Goal: Contribute content: Contribute content

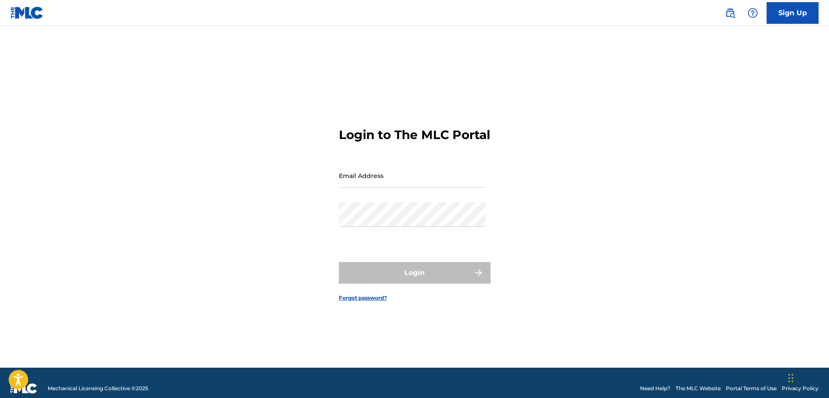
click at [357, 187] on input "Email Address" at bounding box center [412, 175] width 147 height 25
type input "[EMAIL_ADDRESS][DOMAIN_NAME]"
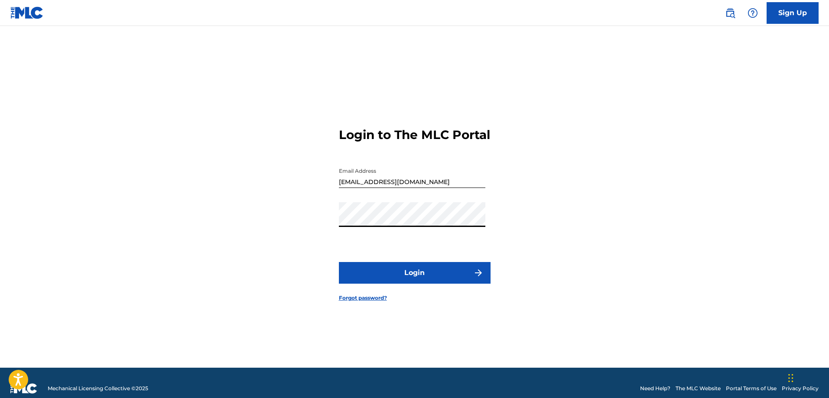
click at [398, 277] on button "Login" at bounding box center [415, 273] width 152 height 22
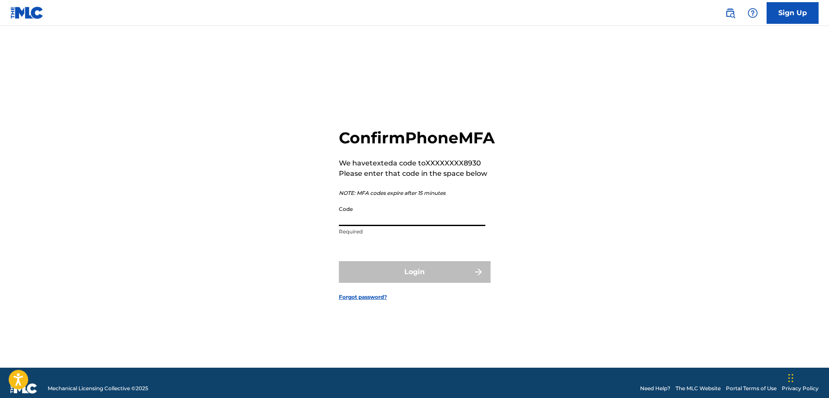
click at [360, 226] on input "Code" at bounding box center [412, 214] width 147 height 25
type input "667480"
click at [391, 273] on button "Login" at bounding box center [415, 272] width 152 height 22
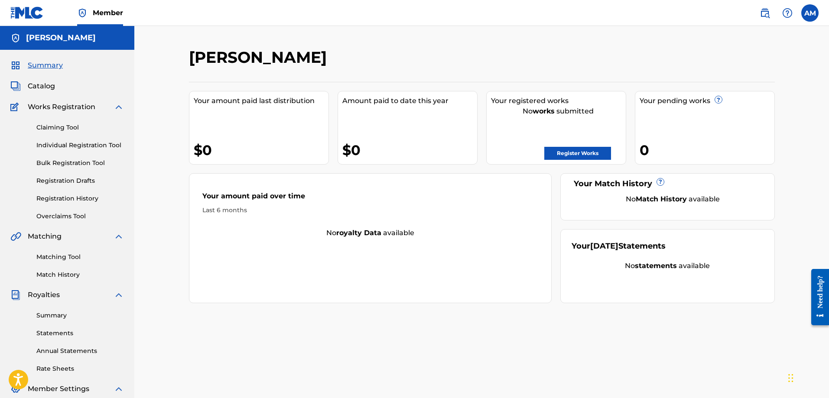
click at [39, 87] on span "Catalog" at bounding box center [41, 86] width 27 height 10
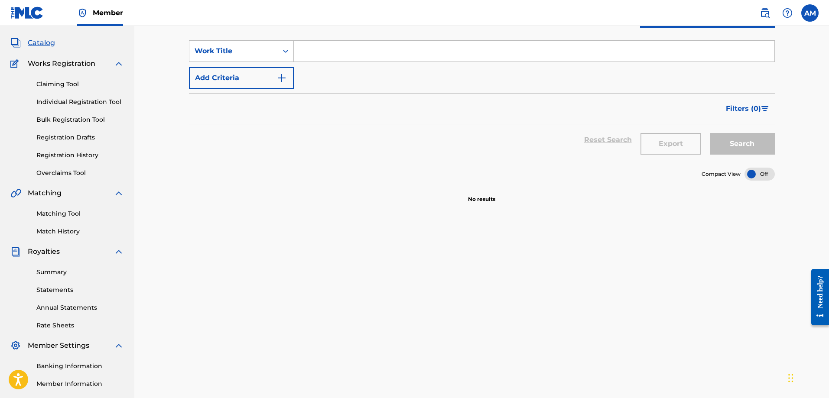
scroll to position [87, 0]
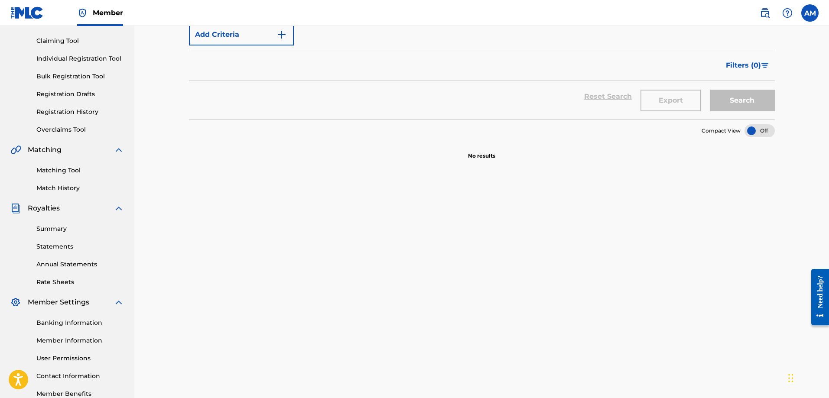
click at [60, 231] on link "Summary" at bounding box center [80, 229] width 88 height 9
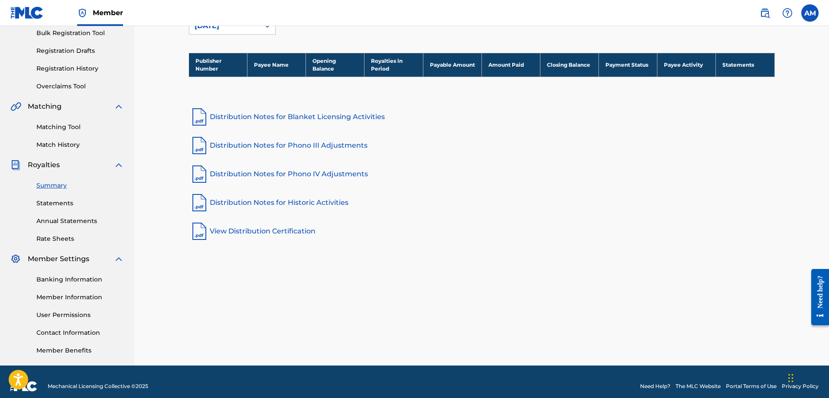
scroll to position [87, 0]
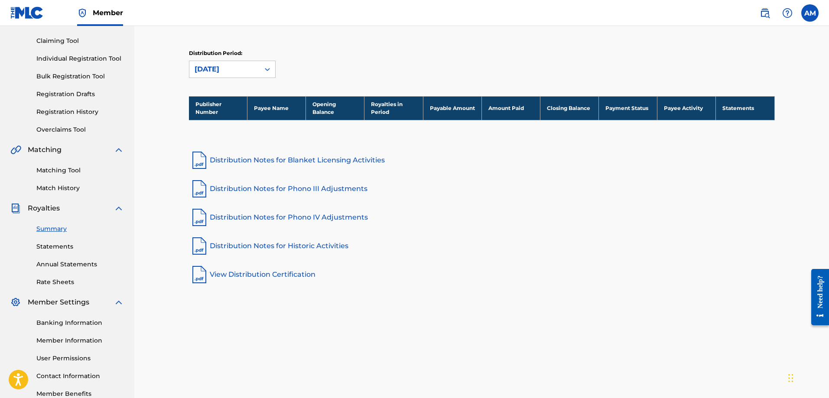
click at [60, 190] on link "Match History" at bounding box center [80, 188] width 88 height 9
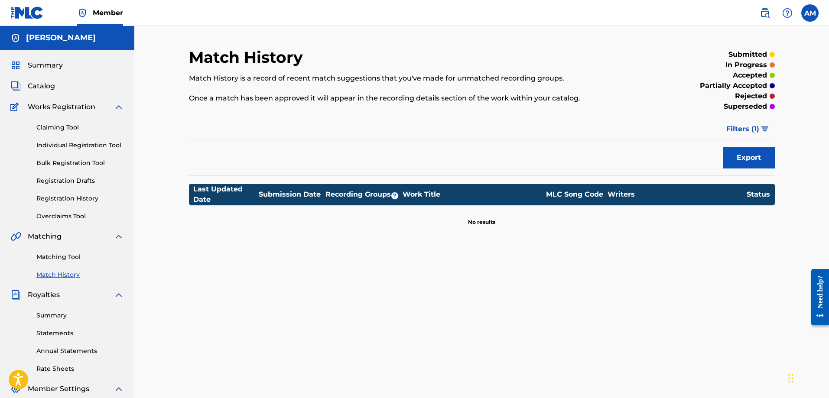
click at [67, 200] on link "Registration History" at bounding box center [80, 198] width 88 height 9
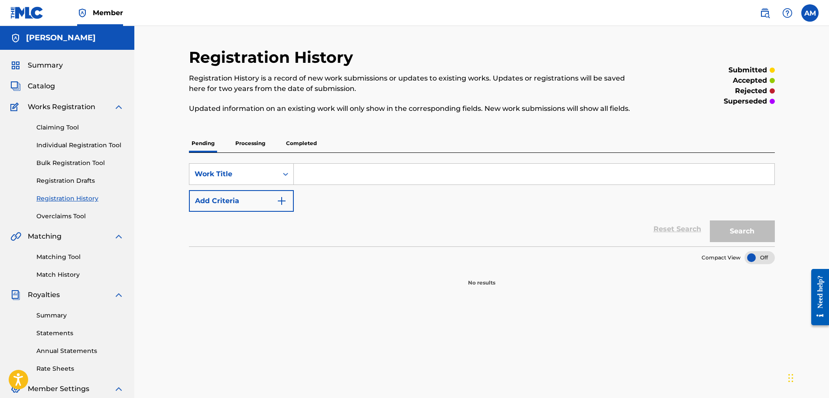
click at [244, 145] on p "Processing" at bounding box center [250, 143] width 35 height 18
click at [303, 148] on p "Completed" at bounding box center [302, 143] width 36 height 18
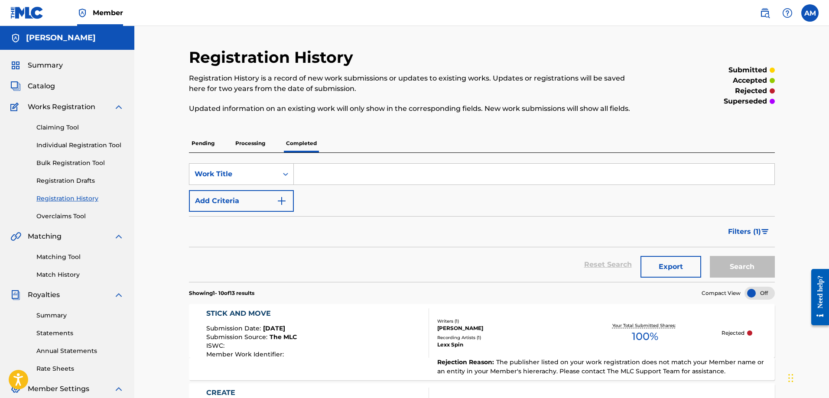
click at [324, 173] on input "Search Form" at bounding box center [534, 174] width 481 height 21
click at [55, 128] on link "Claiming Tool" at bounding box center [80, 127] width 88 height 9
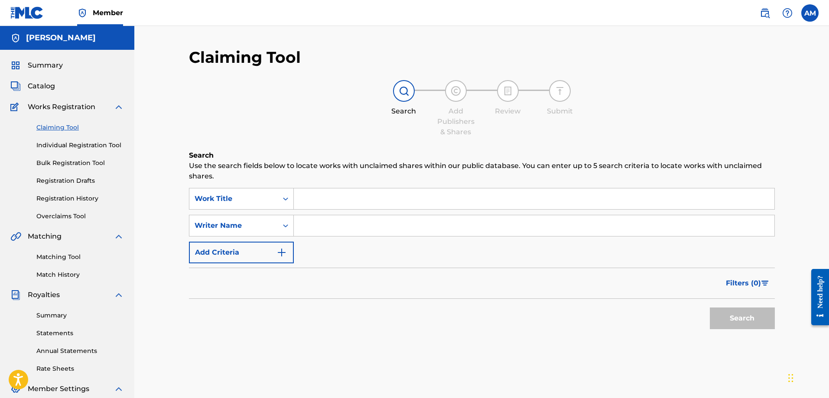
click at [322, 196] on input "Search Form" at bounding box center [534, 199] width 481 height 21
type input "Make It Happen Part 2"
click at [318, 222] on input "Search Form" at bounding box center [534, 225] width 481 height 21
click at [41, 88] on span "Catalog" at bounding box center [41, 86] width 27 height 10
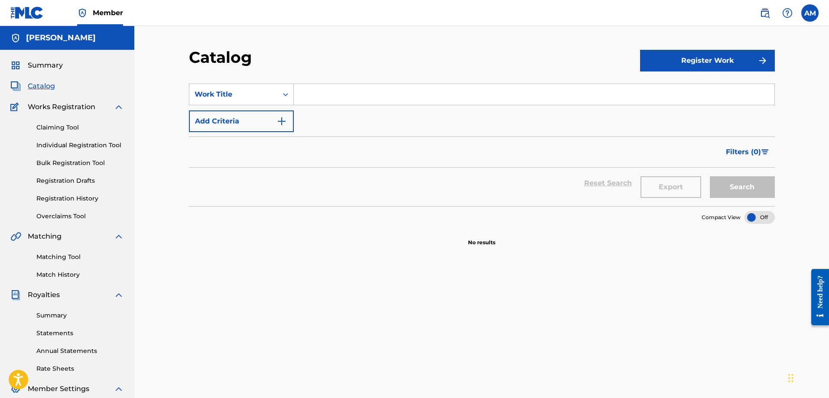
click at [710, 64] on button "Register Work" at bounding box center [707, 61] width 135 height 22
click at [659, 86] on link "Individual" at bounding box center [707, 88] width 135 height 21
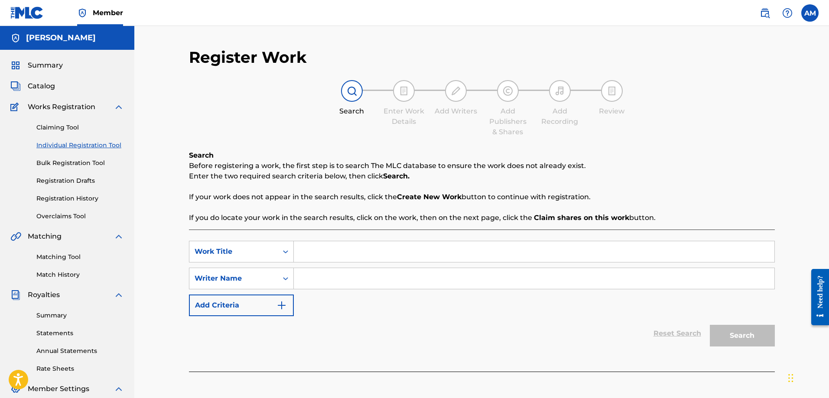
click at [308, 251] on input "Search Form" at bounding box center [534, 251] width 481 height 21
type input "Make It Happen Part 2"
click at [281, 278] on icon "Search Form" at bounding box center [285, 278] width 9 height 9
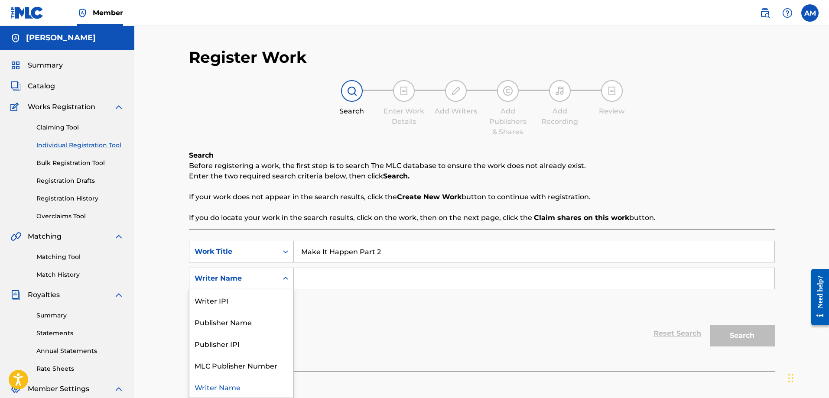
scroll to position [87, 0]
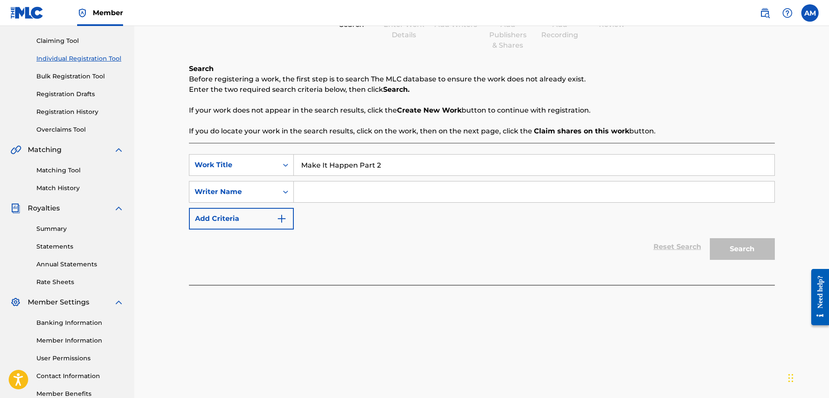
click at [164, 197] on div "Register Work Search Enter Work Details Add Writers Add Publishers & Shares Add…" at bounding box center [481, 174] width 695 height 470
click at [309, 193] on input "Search Form" at bounding box center [534, 192] width 481 height 21
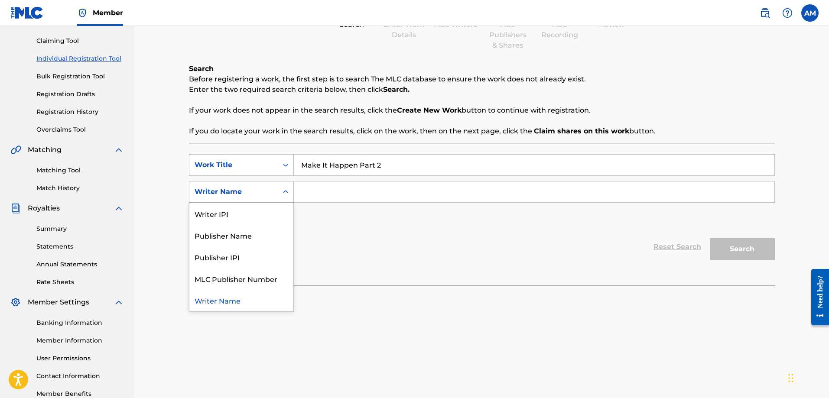
click at [279, 193] on div "Search Form" at bounding box center [286, 192] width 16 height 16
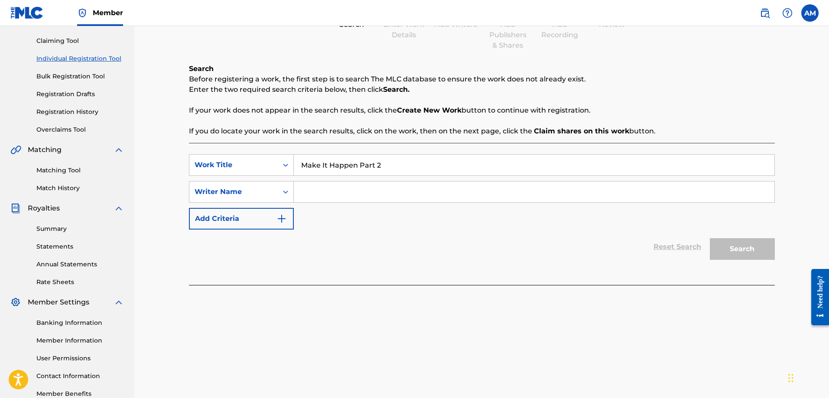
click at [169, 220] on div "Register Work Search Enter Work Details Add Writers Add Publishers & Shares Add…" at bounding box center [481, 174] width 695 height 470
click at [263, 191] on div "Writer Name" at bounding box center [234, 192] width 78 height 10
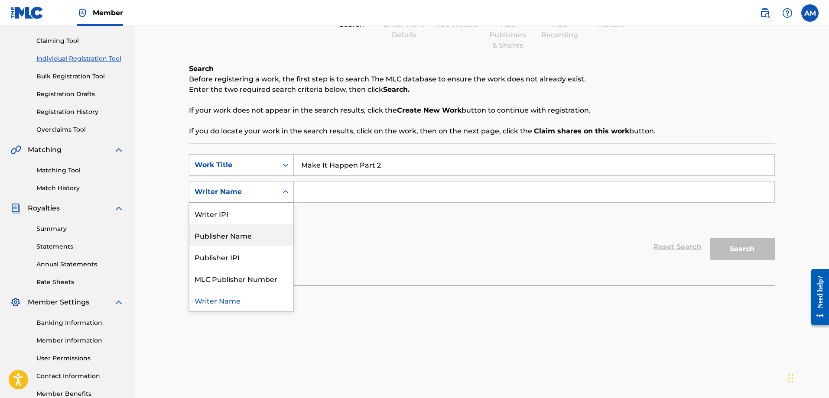
click at [220, 240] on div "Publisher Name" at bounding box center [241, 236] width 104 height 22
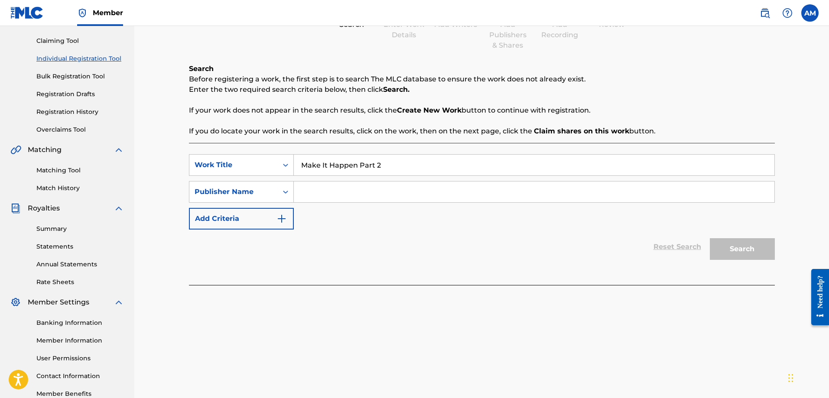
click at [323, 192] on input "Search Form" at bounding box center [534, 192] width 481 height 21
type input "e"
click at [276, 189] on div "Publisher Name" at bounding box center [233, 192] width 88 height 16
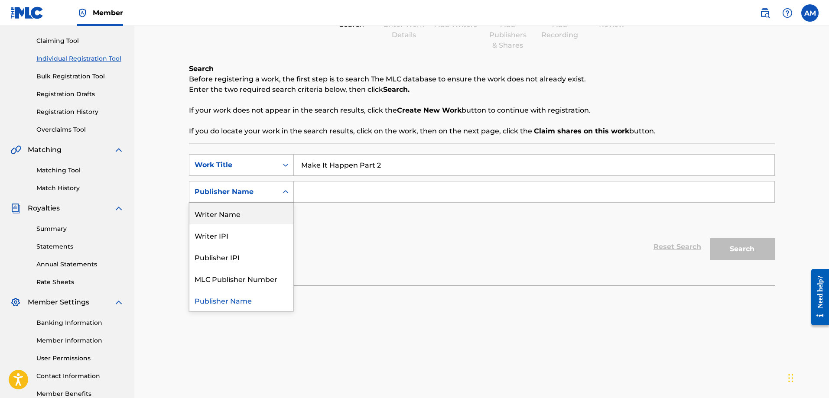
click at [239, 212] on div "Writer Name" at bounding box center [241, 214] width 104 height 22
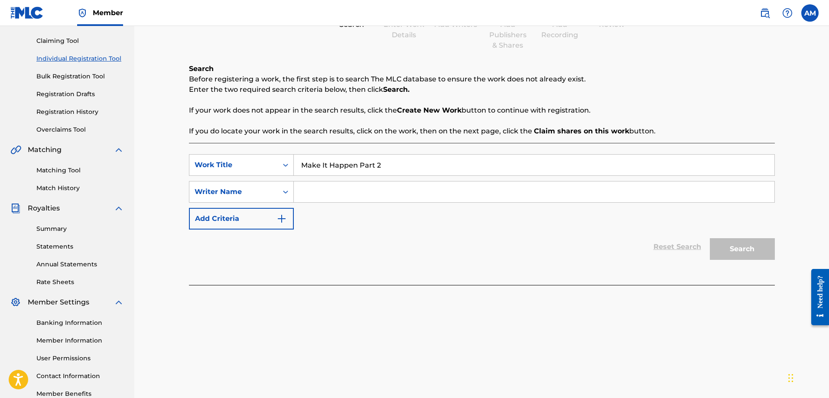
click at [315, 194] on input "Search Form" at bounding box center [534, 192] width 481 height 21
type input "[PERSON_NAME]"
click at [757, 250] on button "Search" at bounding box center [742, 249] width 65 height 22
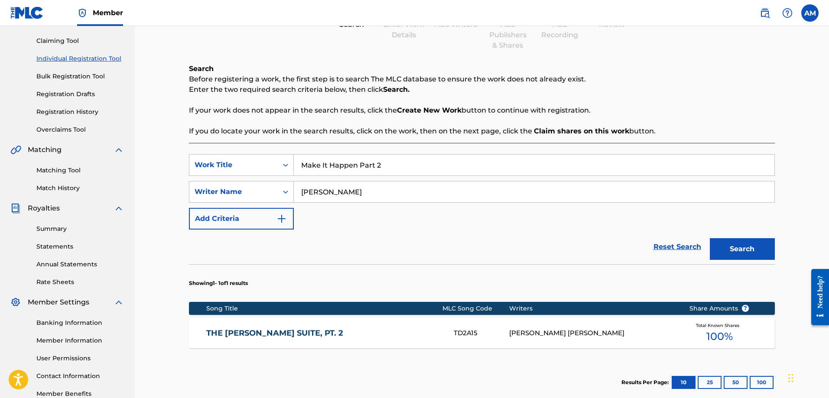
drag, startPoint x: 399, startPoint y: 164, endPoint x: 359, endPoint y: 169, distance: 40.1
click at [359, 169] on input "Make It Happen Part 2" at bounding box center [534, 165] width 481 height 21
type input "Make It Happen"
click at [710, 238] on button "Search" at bounding box center [742, 249] width 65 height 22
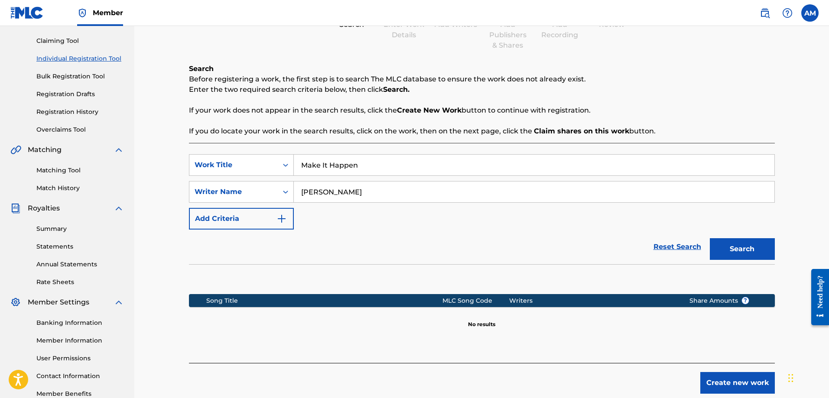
click at [55, 42] on link "Claiming Tool" at bounding box center [80, 40] width 88 height 9
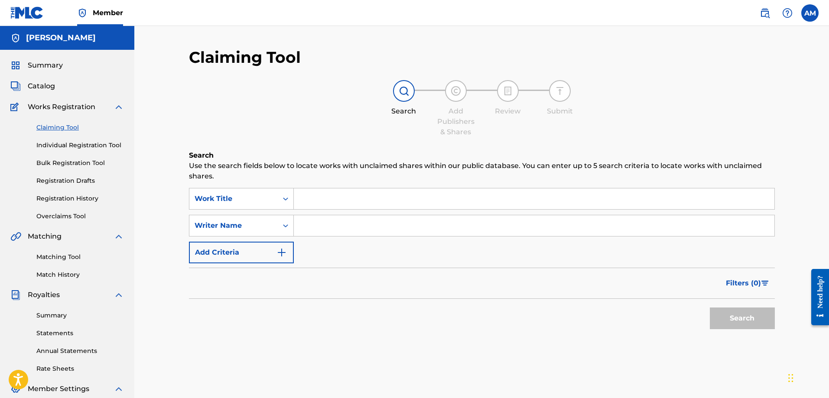
click at [42, 64] on span "Summary" at bounding box center [45, 65] width 35 height 10
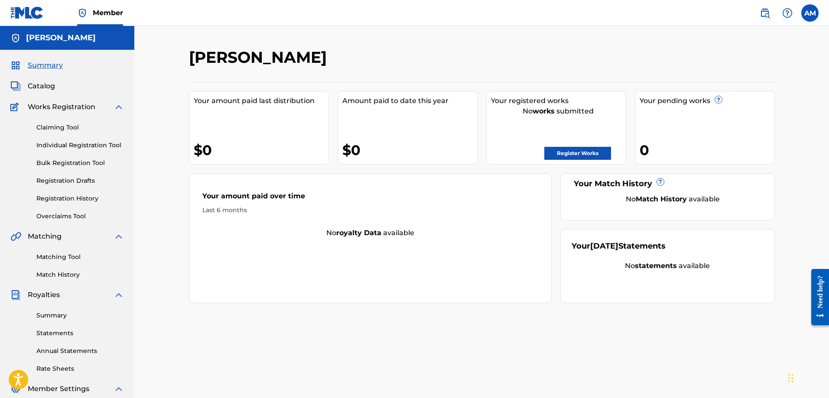
click at [42, 89] on span "Catalog" at bounding box center [41, 86] width 27 height 10
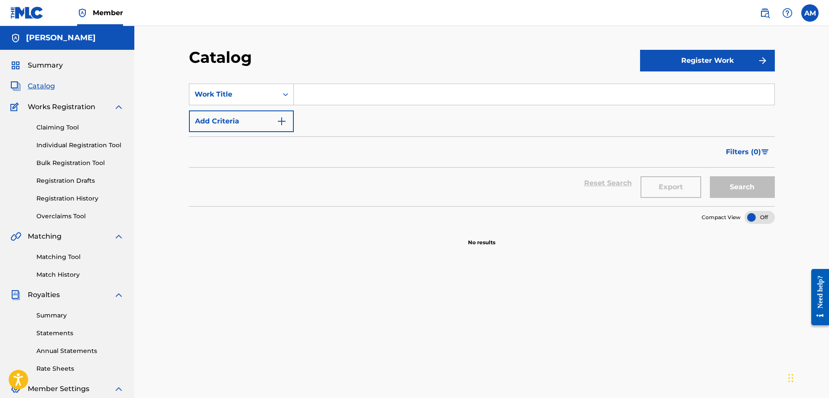
scroll to position [43, 0]
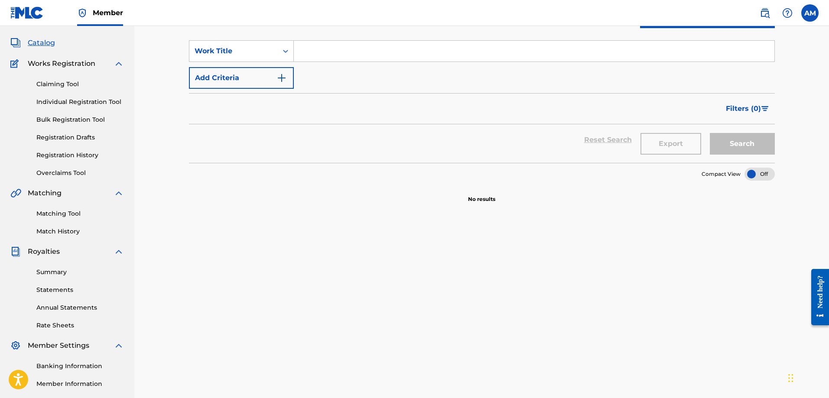
click at [52, 84] on link "Claiming Tool" at bounding box center [80, 84] width 88 height 9
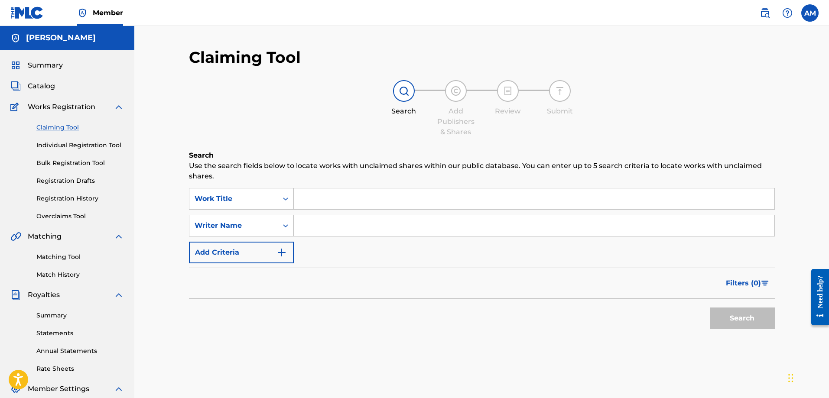
click at [318, 230] on input "Search Form" at bounding box center [534, 225] width 481 height 21
type input "[PERSON_NAME]"
click at [323, 197] on input "Search Form" at bounding box center [534, 199] width 481 height 21
type input "Make it happen part 2"
click at [736, 321] on button "Search" at bounding box center [742, 319] width 65 height 22
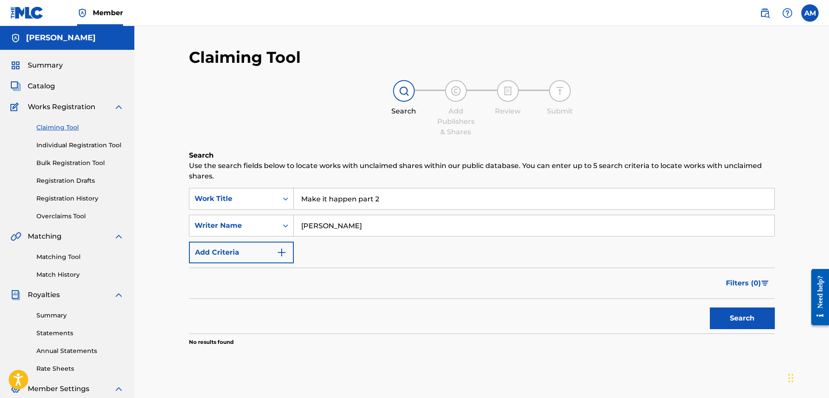
click at [69, 145] on link "Individual Registration Tool" at bounding box center [80, 145] width 88 height 9
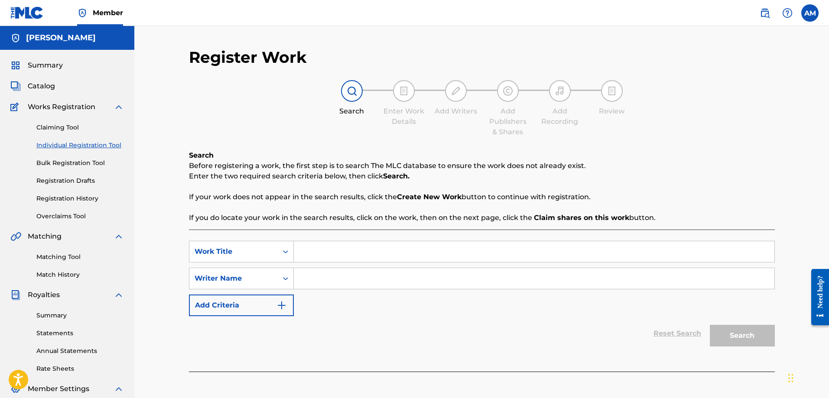
click at [335, 251] on input "Search Form" at bounding box center [534, 251] width 481 height 21
type input "Make It Happen Part 2"
click at [329, 280] on input "Search Form" at bounding box center [534, 278] width 481 height 21
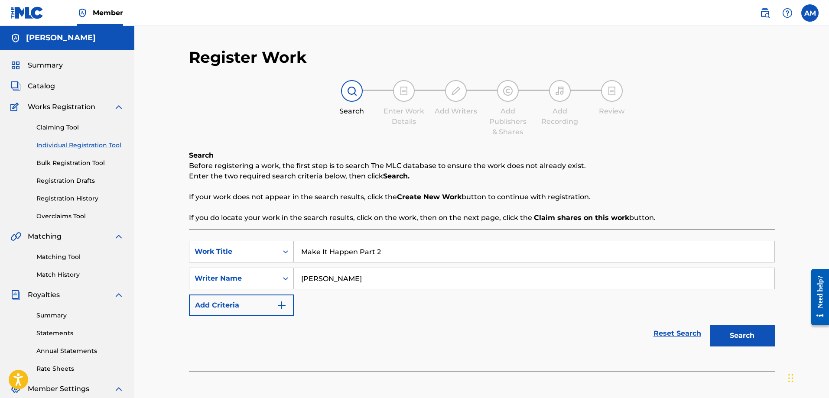
type input "[PERSON_NAME]"
click at [724, 335] on button "Search" at bounding box center [742, 336] width 65 height 22
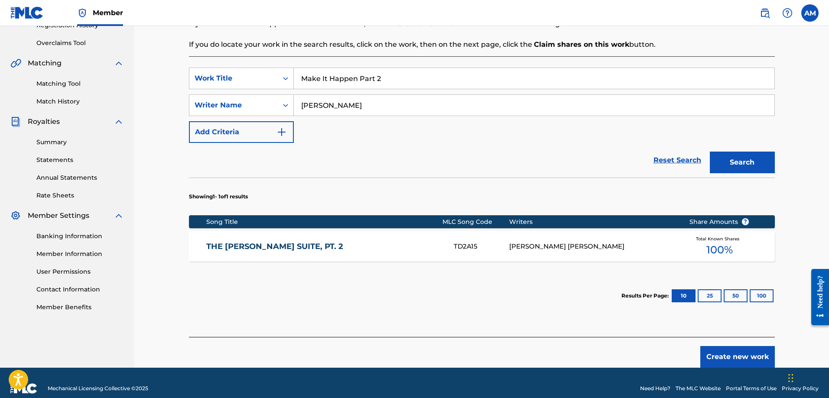
scroll to position [43, 0]
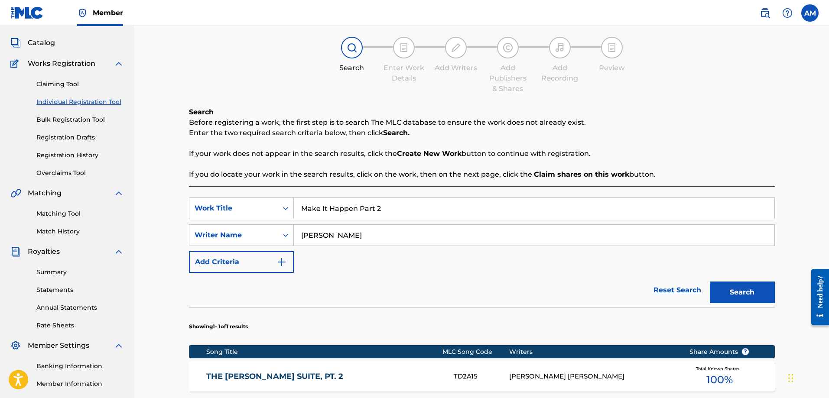
click at [55, 101] on link "Individual Registration Tool" at bounding box center [80, 102] width 88 height 9
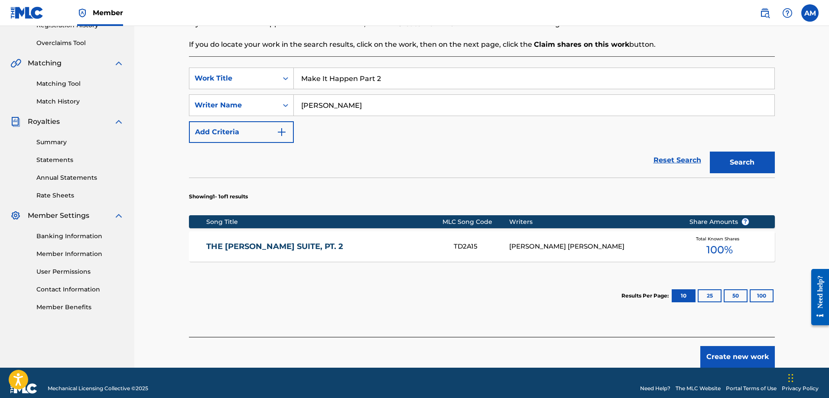
scroll to position [185, 0]
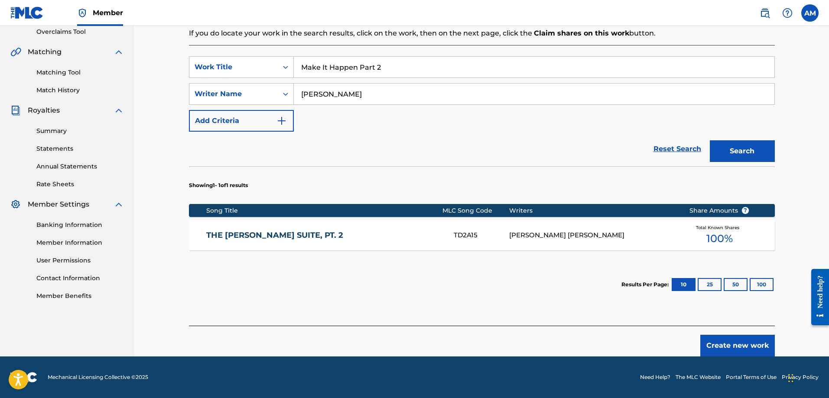
click at [752, 346] on button "Create new work" at bounding box center [738, 346] width 75 height 22
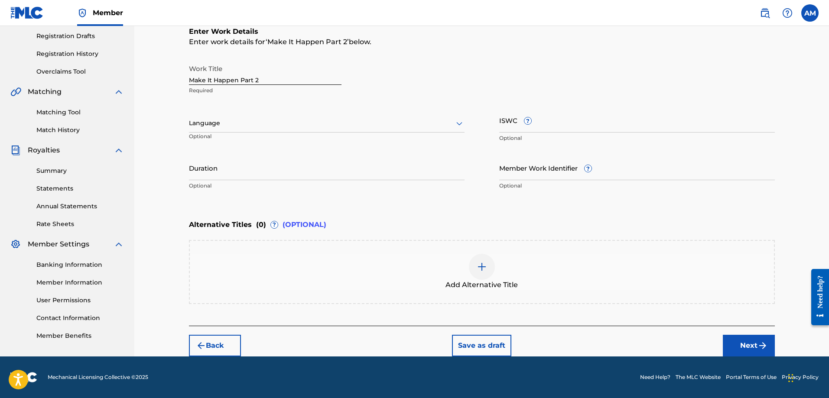
scroll to position [145, 0]
click at [478, 270] on img at bounding box center [482, 267] width 10 height 10
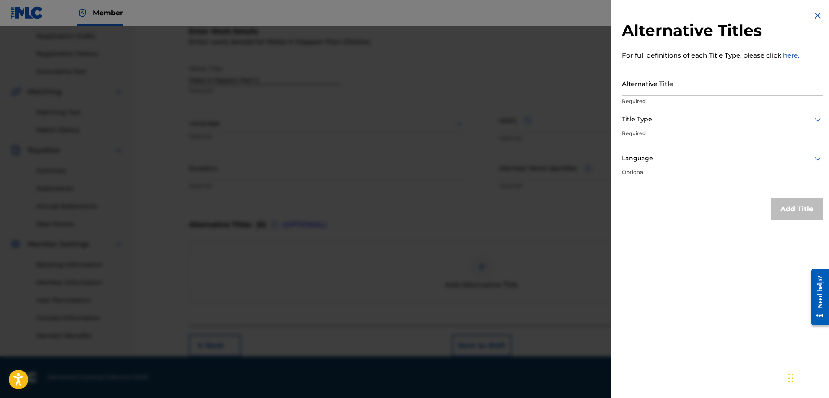
click at [643, 85] on input "Alternative Title" at bounding box center [722, 83] width 201 height 25
paste input "Make It Happen, Pt. 2"
type input "Make It Happen, Pt. 2"
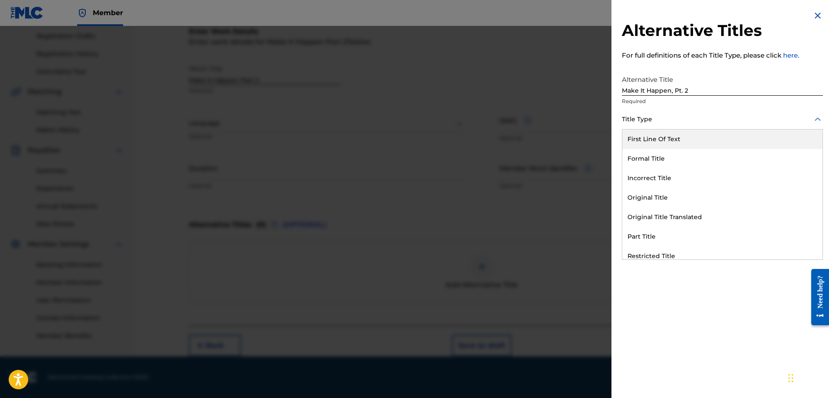
click at [659, 122] on div at bounding box center [722, 119] width 201 height 11
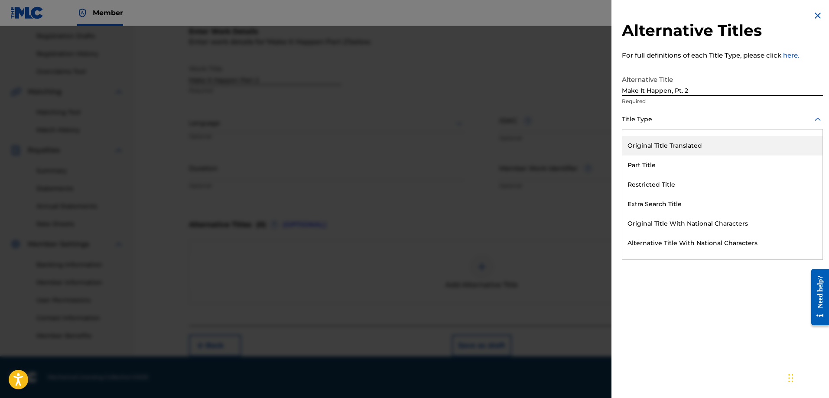
scroll to position [85, 0]
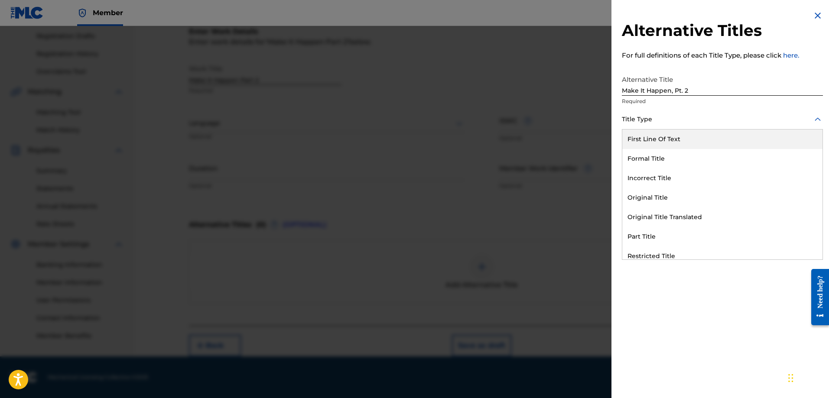
click at [649, 119] on div at bounding box center [722, 119] width 201 height 11
click at [813, 122] on icon at bounding box center [818, 119] width 10 height 10
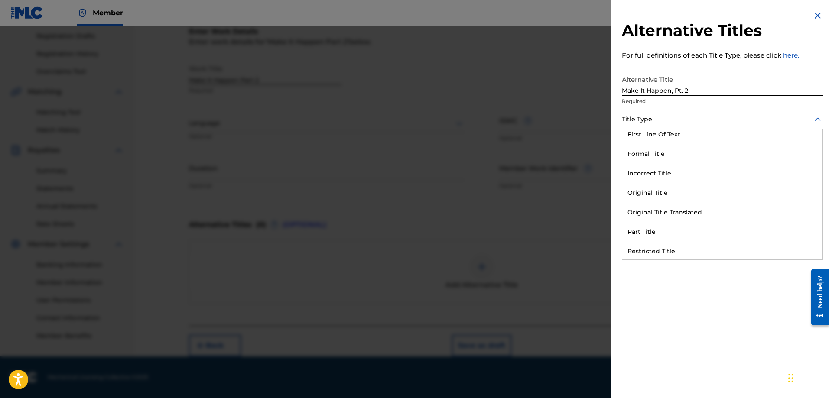
scroll to position [0, 0]
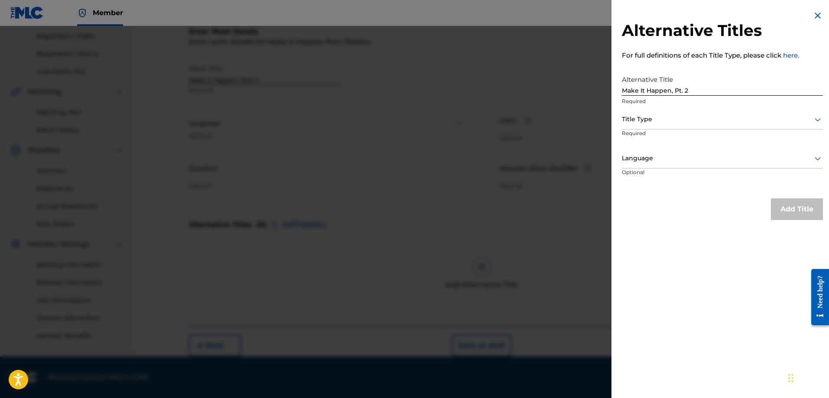
click at [813, 117] on icon at bounding box center [818, 119] width 10 height 10
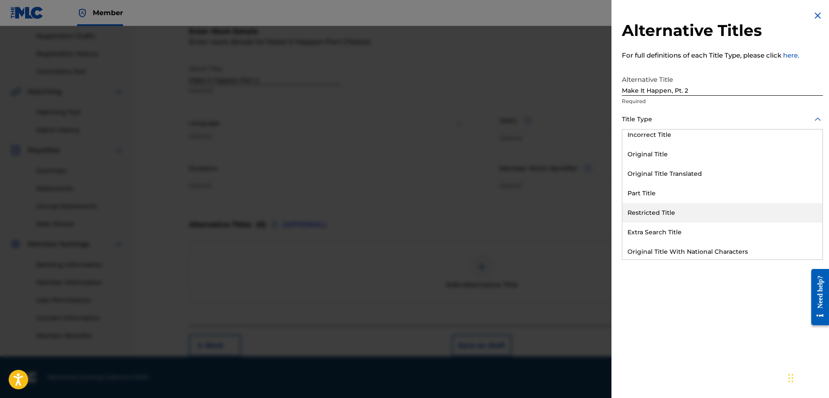
scroll to position [85, 0]
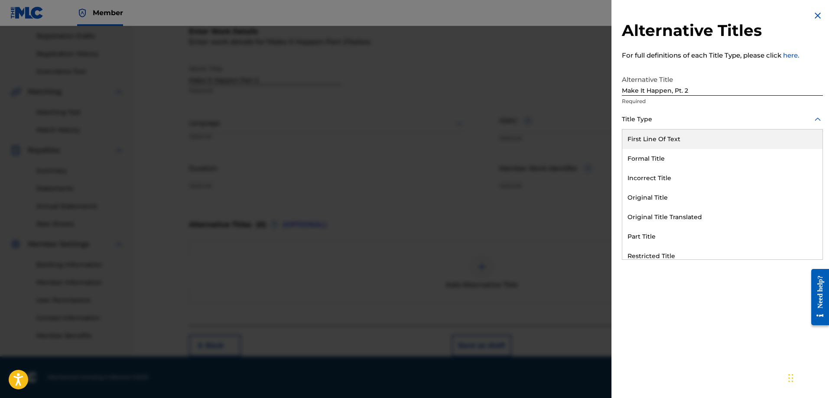
click at [678, 122] on div at bounding box center [722, 119] width 201 height 11
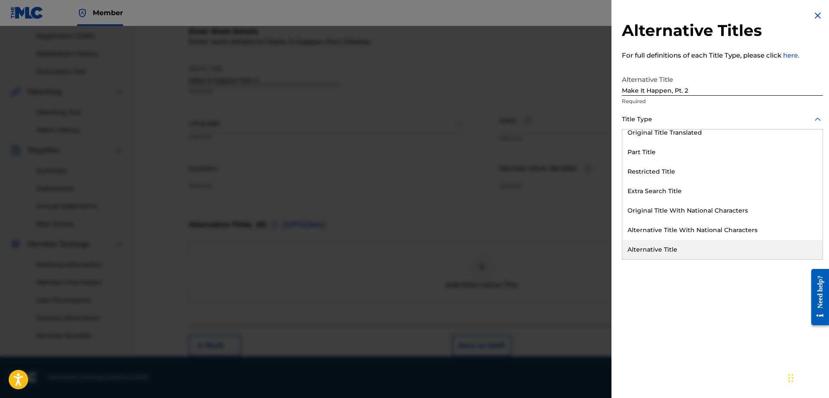
click at [671, 249] on div "Alternative Title" at bounding box center [723, 250] width 200 height 20
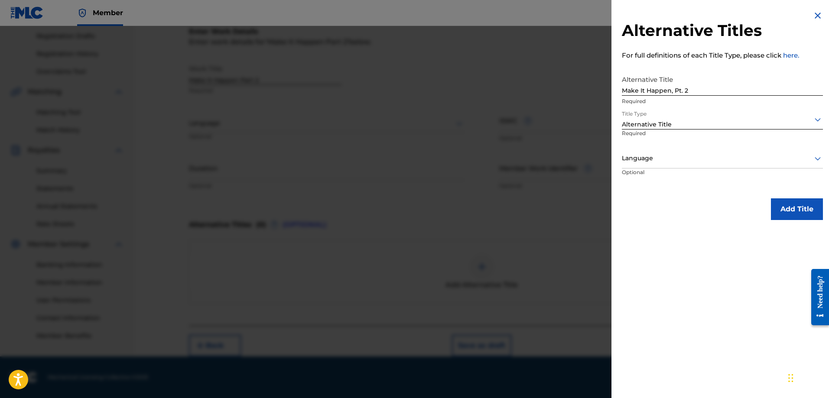
click at [790, 213] on button "Add Title" at bounding box center [797, 210] width 52 height 22
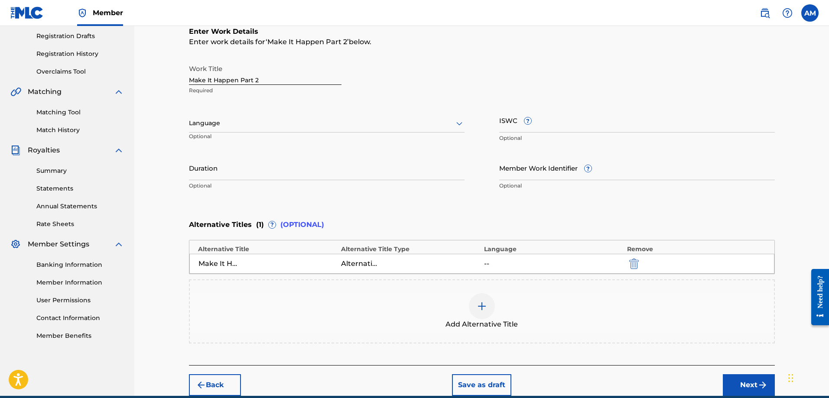
scroll to position [184, 0]
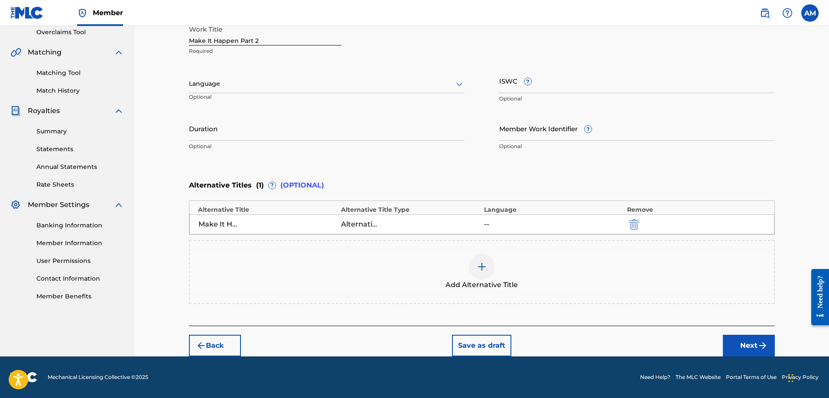
click at [763, 341] on img "submit" at bounding box center [763, 346] width 10 height 10
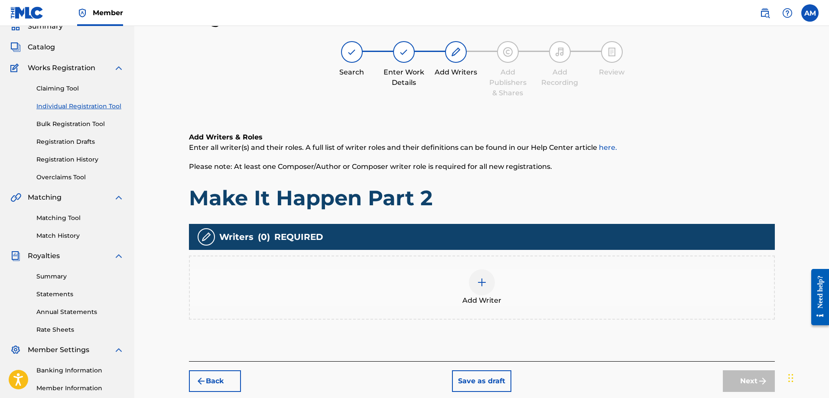
scroll to position [82, 0]
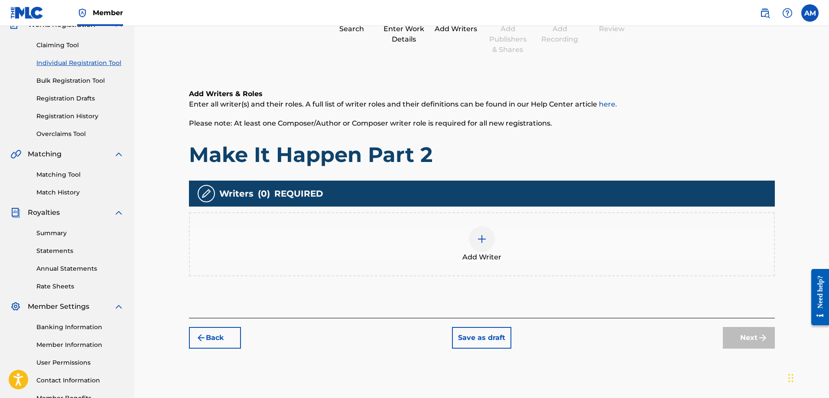
click at [475, 242] on div at bounding box center [482, 239] width 26 height 26
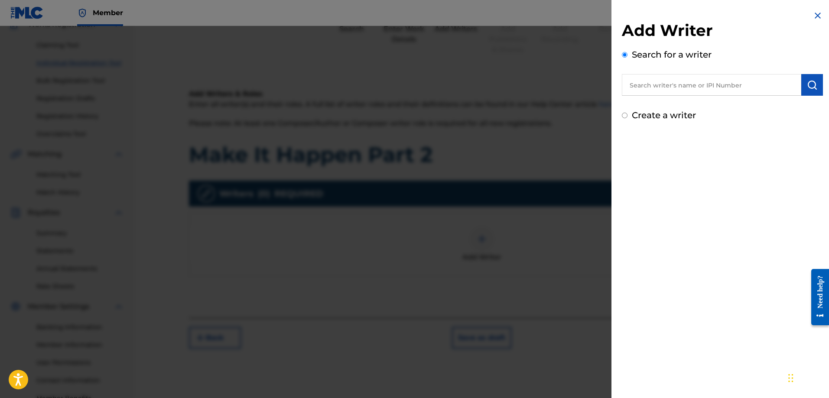
drag, startPoint x: 656, startPoint y: 89, endPoint x: 649, endPoint y: 91, distance: 6.7
click at [656, 89] on input "text" at bounding box center [711, 85] width 179 height 22
paste input "1300566396"
click at [811, 85] on img "submit" at bounding box center [812, 85] width 10 height 10
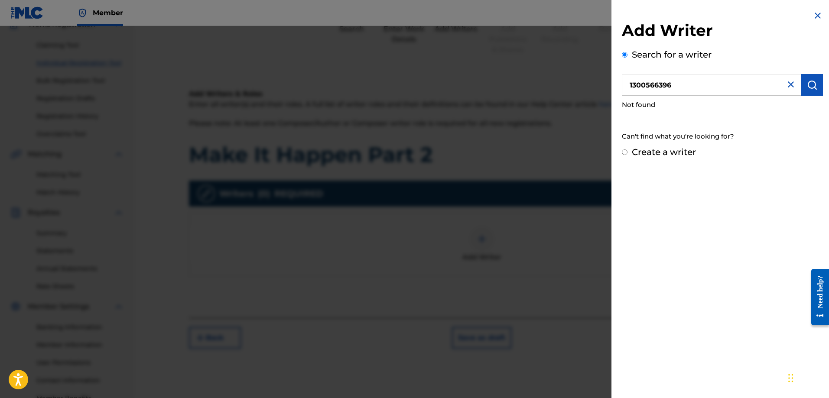
click at [647, 85] on input "1300566396" at bounding box center [711, 85] width 179 height 22
paste input "763395"
type input "1300763395"
click at [813, 86] on img "submit" at bounding box center [812, 85] width 10 height 10
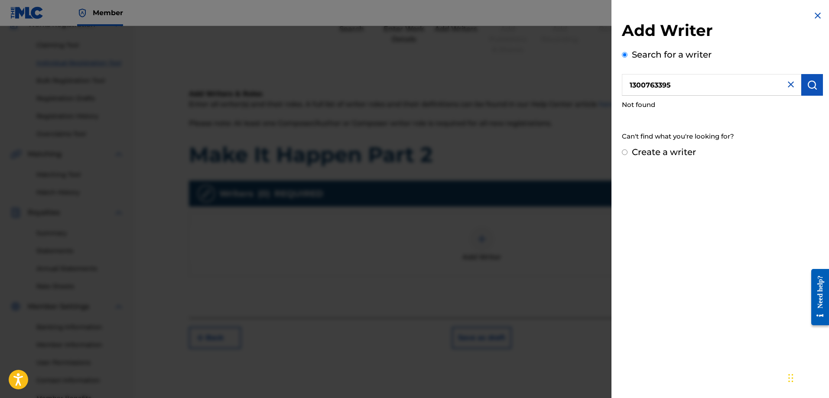
click at [788, 84] on img at bounding box center [791, 84] width 10 height 10
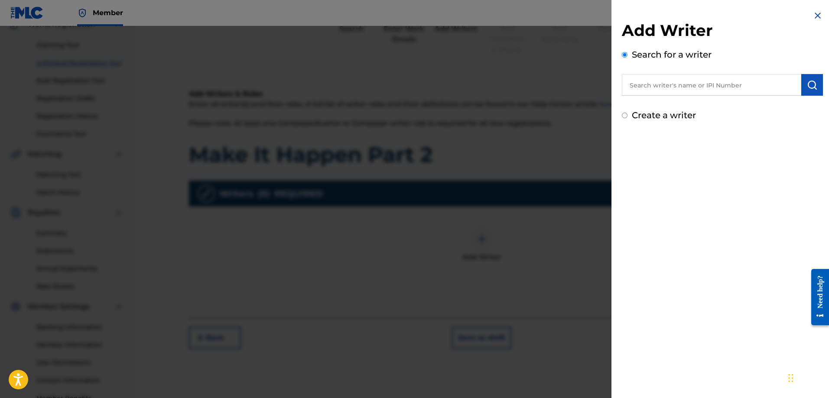
click at [661, 88] on input "text" at bounding box center [711, 85] width 179 height 22
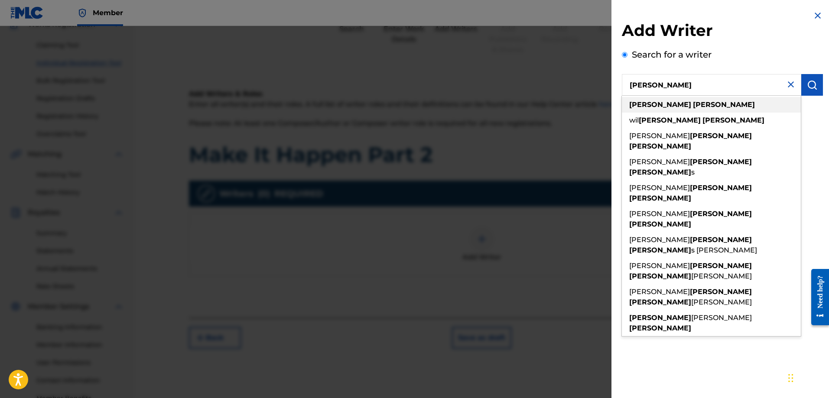
type input "[PERSON_NAME]"
click at [655, 104] on strong "[PERSON_NAME]" at bounding box center [661, 105] width 62 height 8
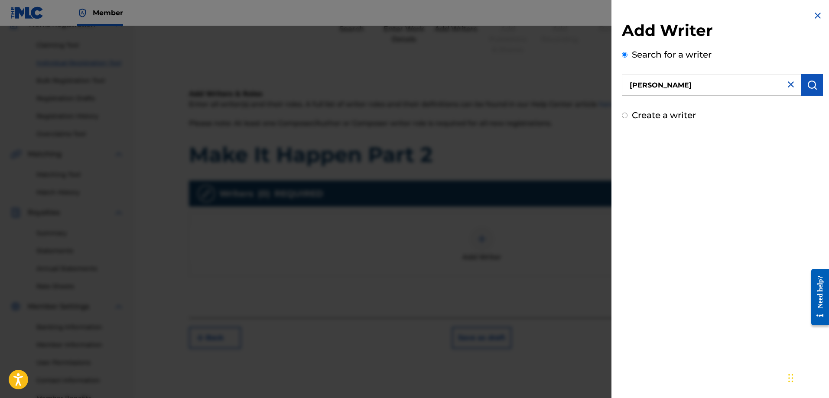
click at [807, 88] on img "submit" at bounding box center [812, 85] width 10 height 10
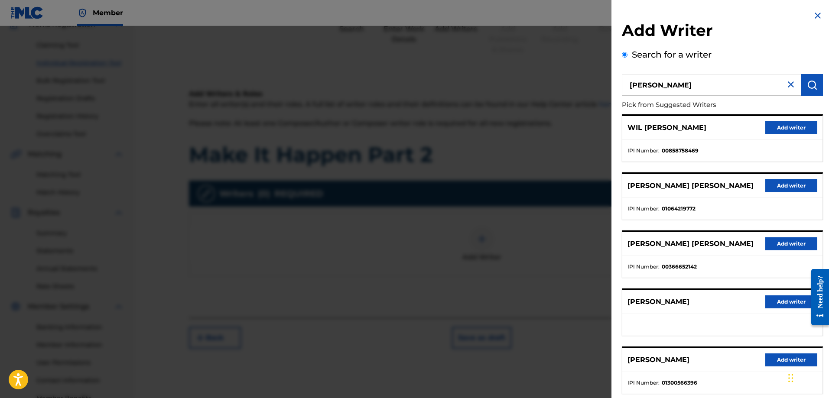
scroll to position [43, 0]
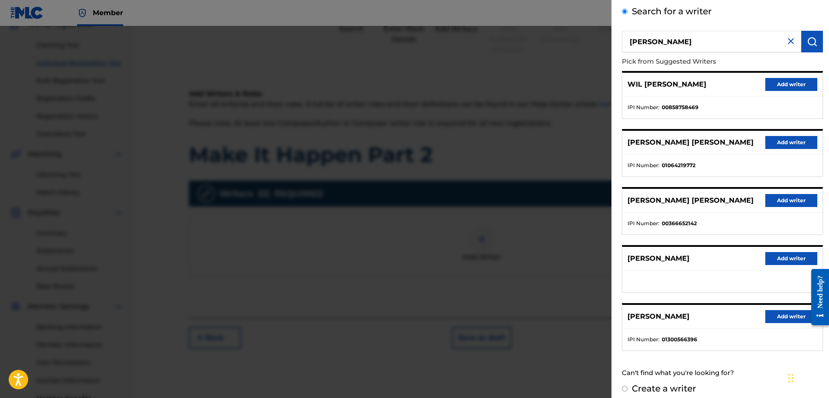
click at [771, 316] on button "Add writer" at bounding box center [792, 316] width 52 height 13
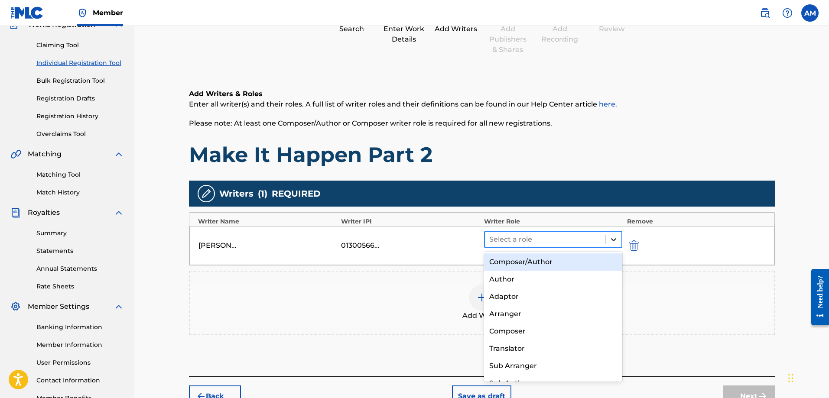
click at [614, 239] on icon at bounding box center [614, 239] width 9 height 9
click at [514, 262] on div "Composer/Author" at bounding box center [553, 262] width 139 height 17
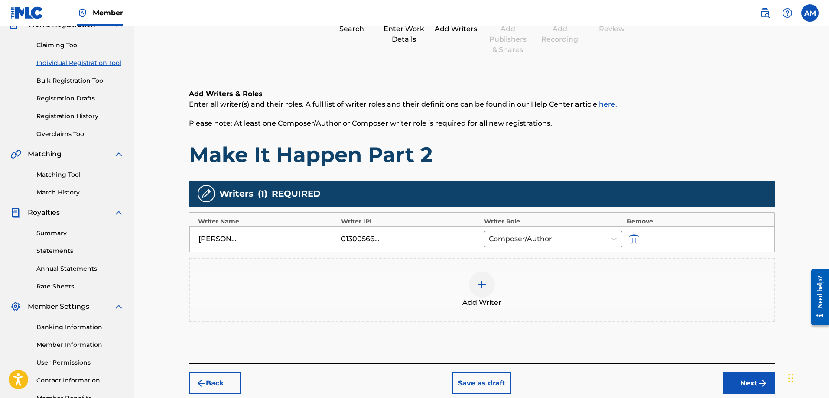
scroll to position [126, 0]
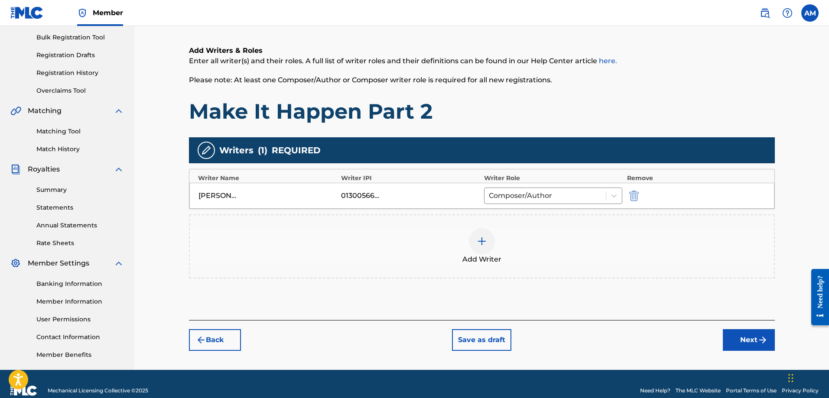
click at [737, 342] on button "Next" at bounding box center [749, 340] width 52 height 22
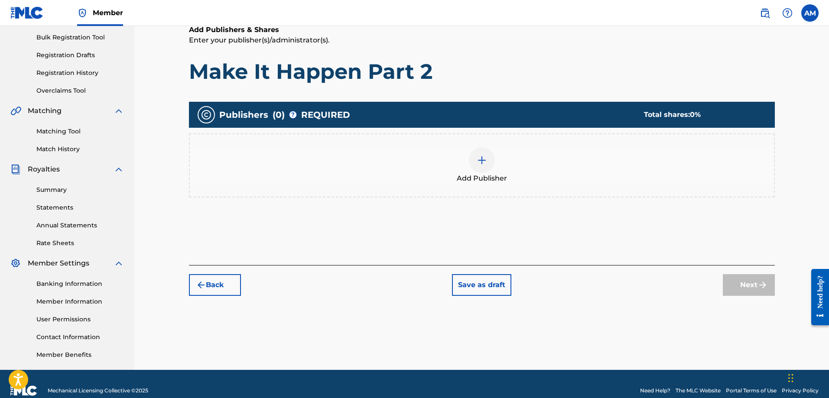
scroll to position [39, 0]
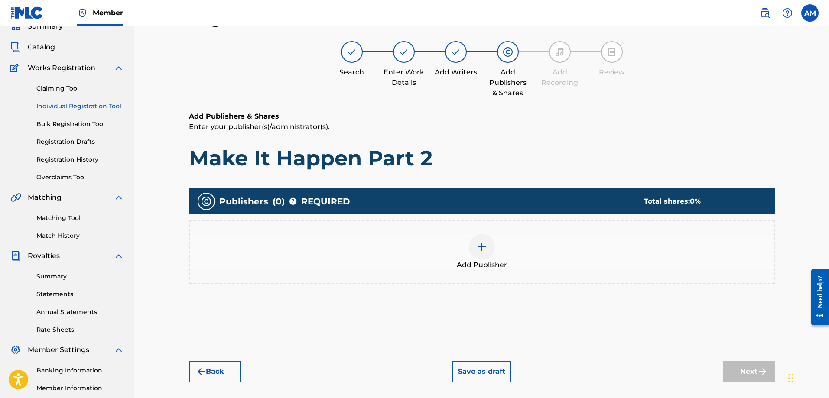
click at [478, 251] on img at bounding box center [482, 247] width 10 height 10
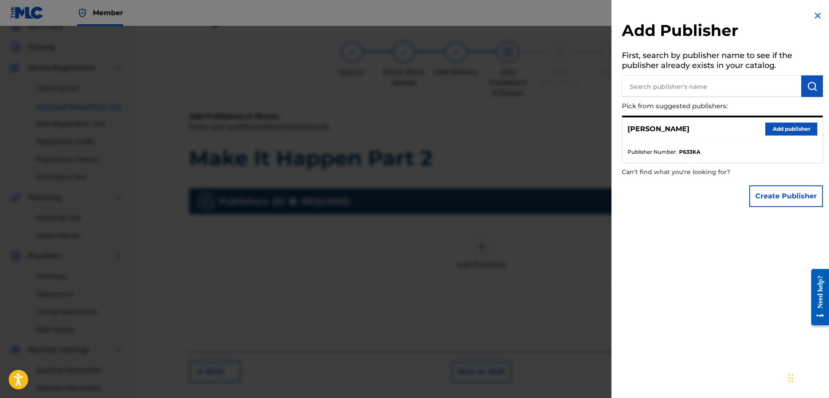
click at [666, 90] on input "text" at bounding box center [711, 86] width 179 height 22
type input "everness"
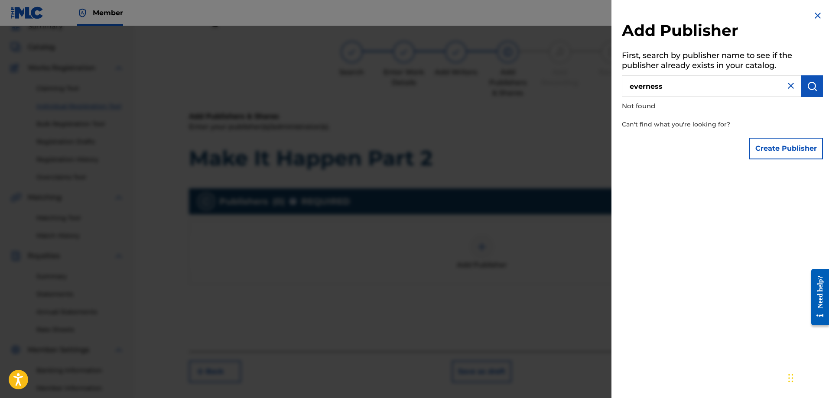
click at [786, 89] on img at bounding box center [791, 86] width 10 height 10
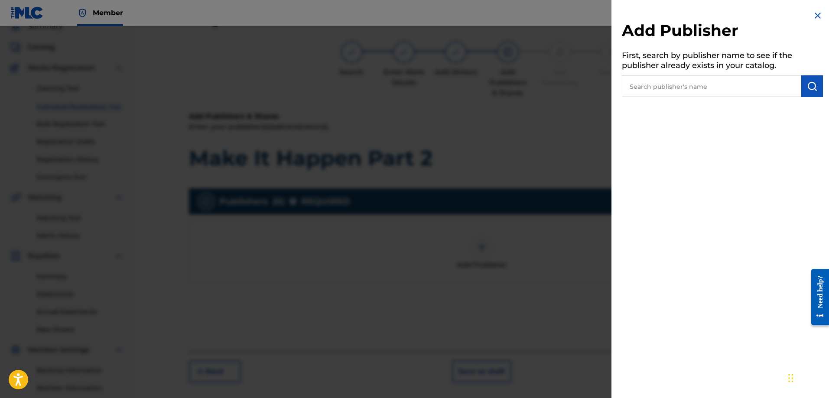
click at [668, 84] on input "text" at bounding box center [711, 86] width 179 height 22
click at [691, 90] on input "text" at bounding box center [711, 86] width 179 height 22
type input "EverNess"
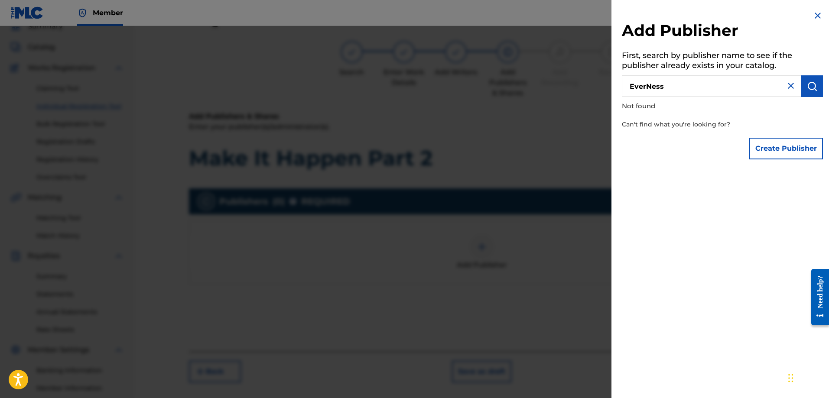
click at [786, 88] on img at bounding box center [791, 86] width 10 height 10
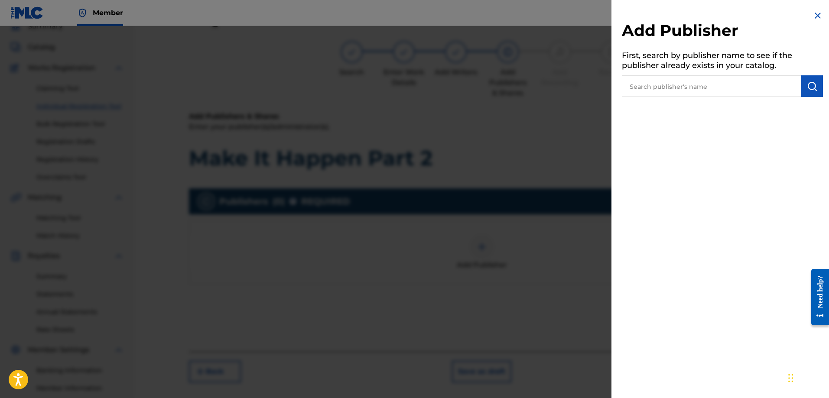
click at [685, 91] on input "text" at bounding box center [711, 86] width 179 height 22
paste input "1300763395"
type input "1300763395"
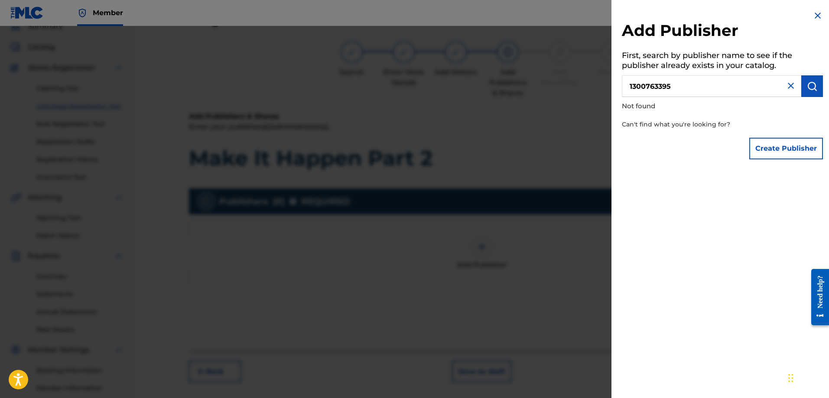
click at [778, 150] on button "Create Publisher" at bounding box center [787, 149] width 74 height 22
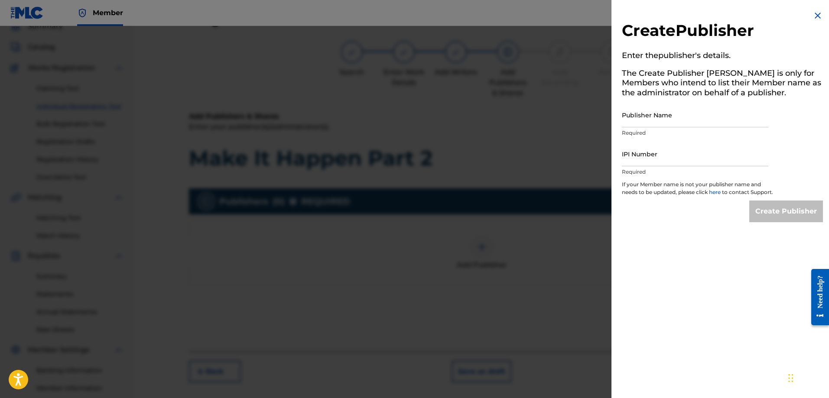
click at [649, 122] on input "Publisher Name" at bounding box center [695, 115] width 147 height 25
click at [644, 156] on input "IPI Number" at bounding box center [695, 154] width 147 height 25
paste input "1300763395"
type input "1300763395"
click at [641, 114] on input "Publisher Name" at bounding box center [695, 115] width 147 height 25
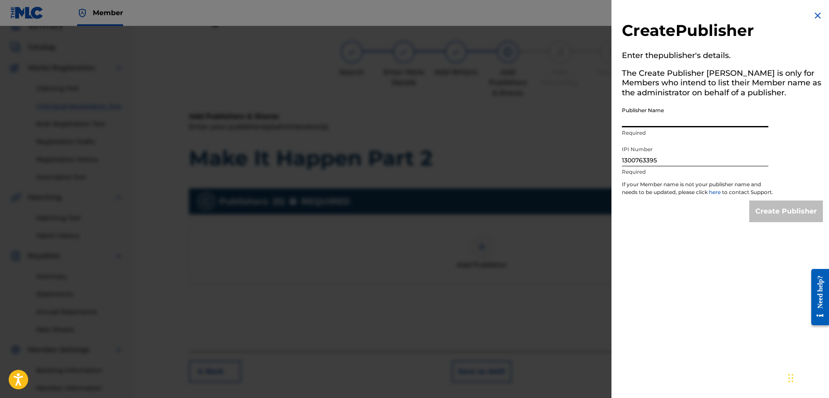
paste input "EverNess"
type input "EverNess"
click at [773, 222] on input "Create Publisher" at bounding box center [787, 212] width 74 height 22
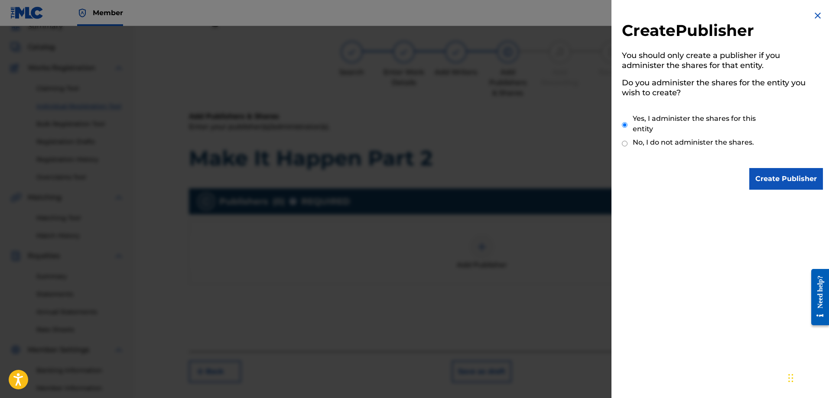
click at [776, 181] on input "Create Publisher" at bounding box center [787, 179] width 74 height 22
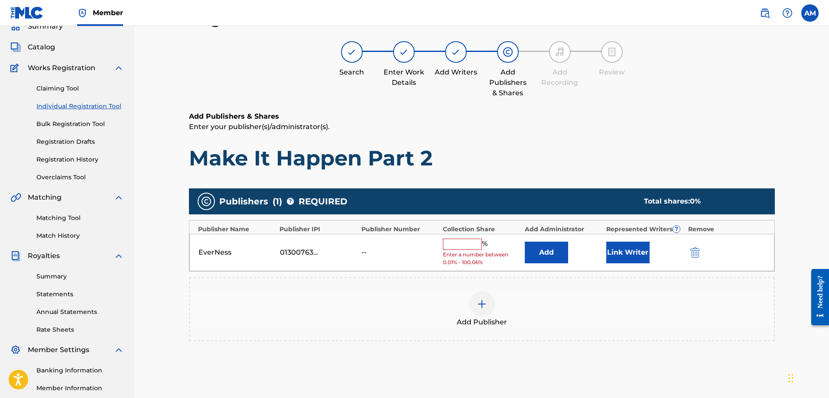
click at [467, 245] on input "text" at bounding box center [462, 244] width 39 height 11
type input "100"
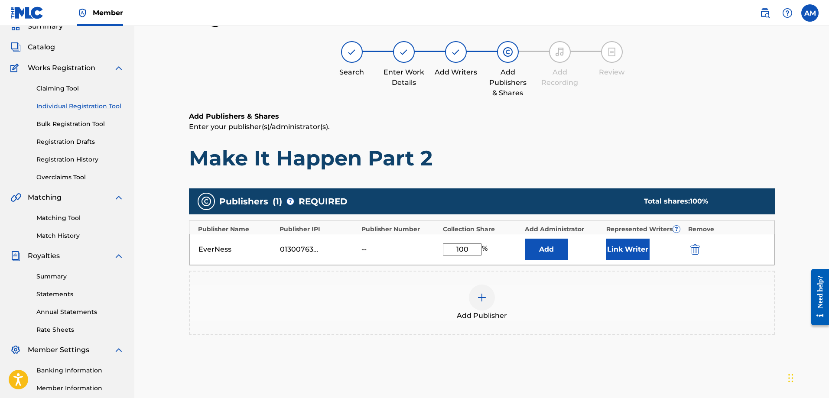
scroll to position [139, 0]
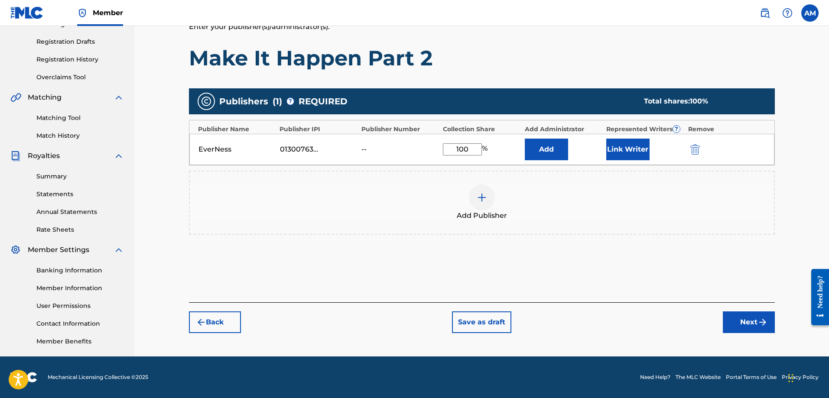
click at [744, 320] on button "Next" at bounding box center [749, 323] width 52 height 22
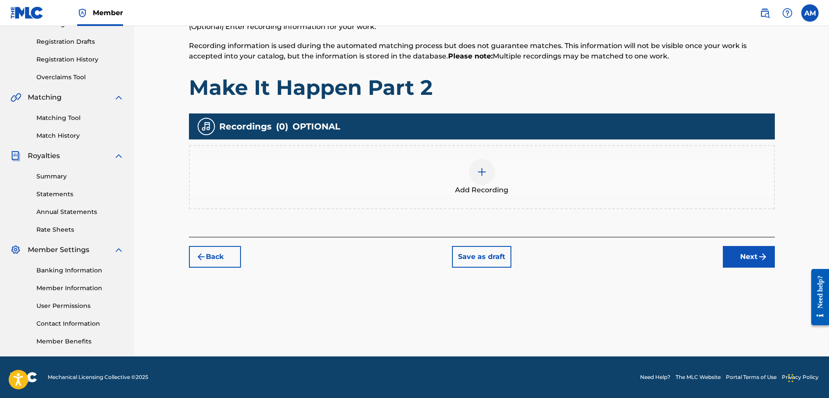
scroll to position [39, 0]
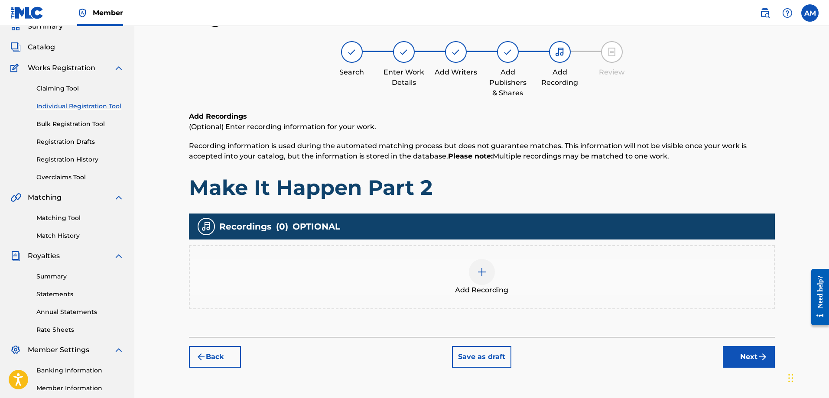
click at [482, 278] on div at bounding box center [482, 272] width 26 height 26
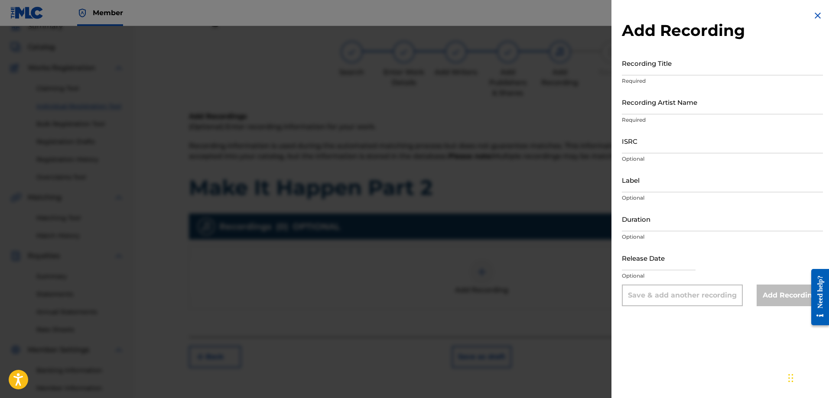
click at [641, 66] on input "Recording Title" at bounding box center [722, 63] width 201 height 25
click at [818, 15] on img at bounding box center [818, 15] width 10 height 10
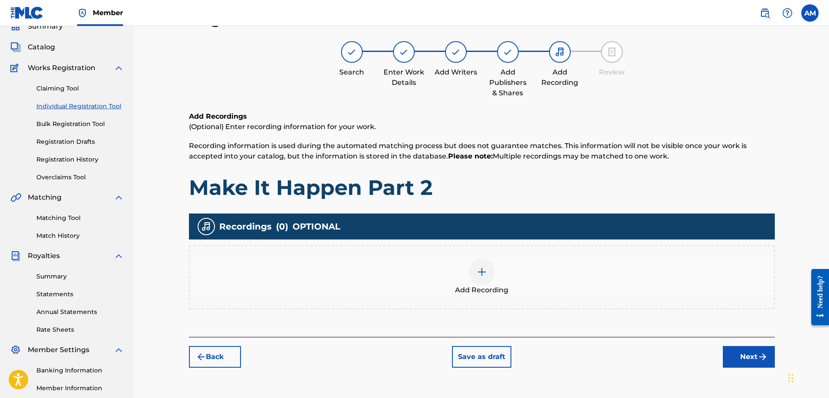
click at [747, 353] on button "Next" at bounding box center [749, 357] width 52 height 22
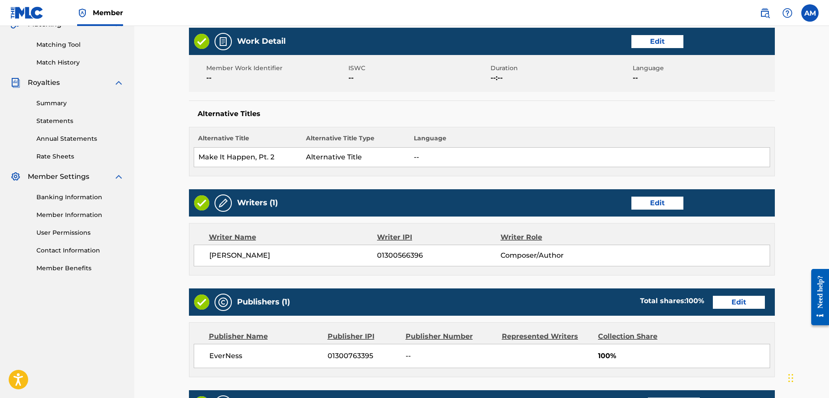
scroll to position [345, 0]
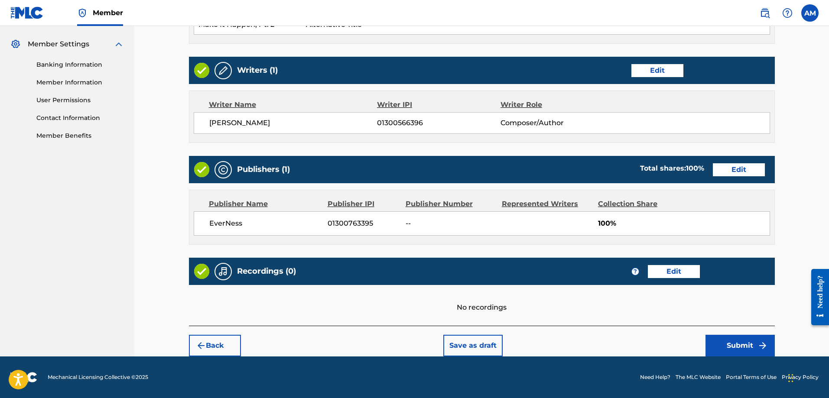
click at [675, 271] on button "Edit" at bounding box center [674, 271] width 52 height 13
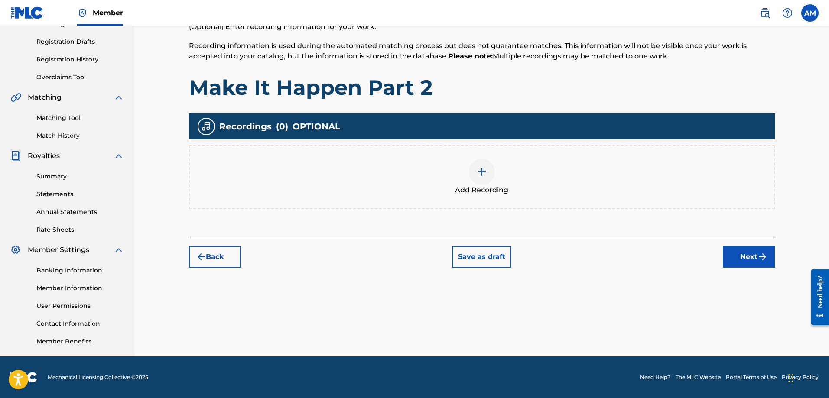
click at [480, 177] on img at bounding box center [482, 172] width 10 height 10
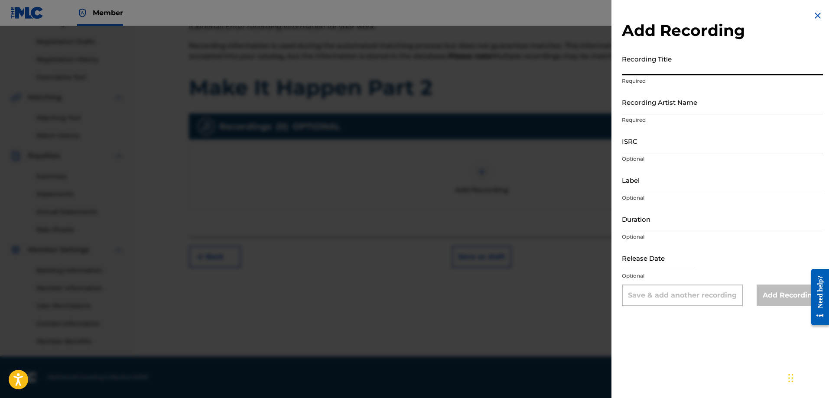
click at [644, 69] on input "Recording Title" at bounding box center [722, 63] width 201 height 25
type input "Make It Happen Part 2"
click at [626, 103] on input "Recording Artist Name" at bounding box center [722, 102] width 201 height 25
type input "Lexx Spin"
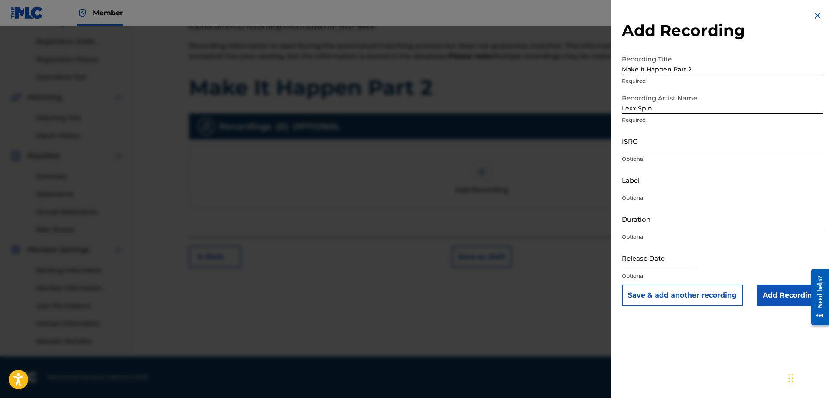
click at [639, 145] on input "ISRC" at bounding box center [722, 141] width 201 height 25
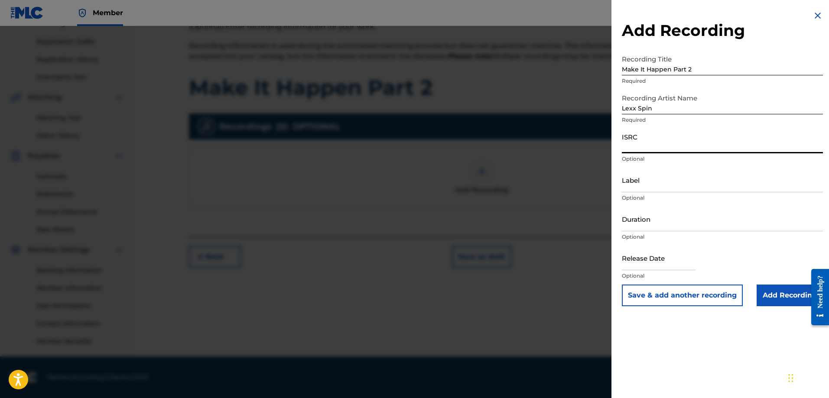
click at [636, 148] on input "ISRC" at bounding box center [722, 141] width 201 height 25
paste input "QZWFT2502395"
type input "QZWFT2502395"
click at [794, 294] on input "Add Recording" at bounding box center [790, 296] width 66 height 22
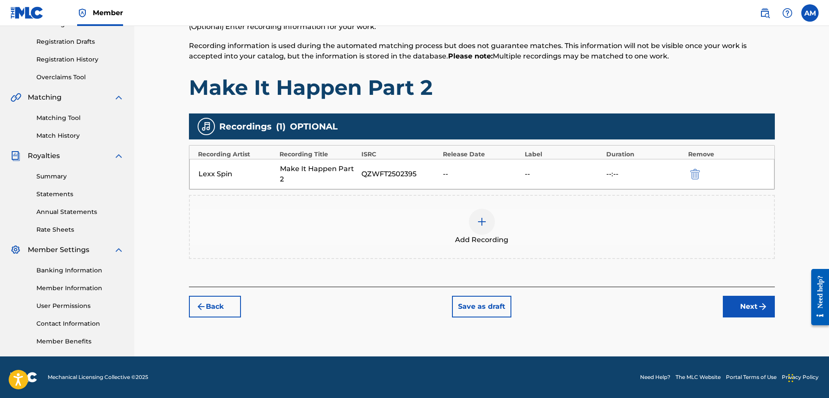
click at [741, 306] on button "Next" at bounding box center [749, 307] width 52 height 22
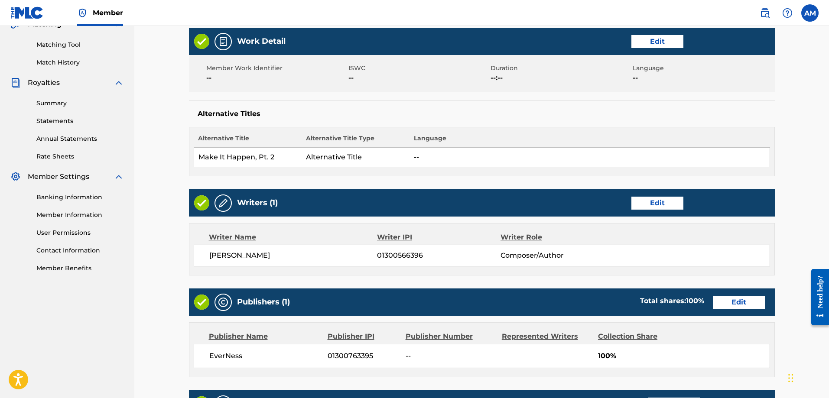
scroll to position [374, 0]
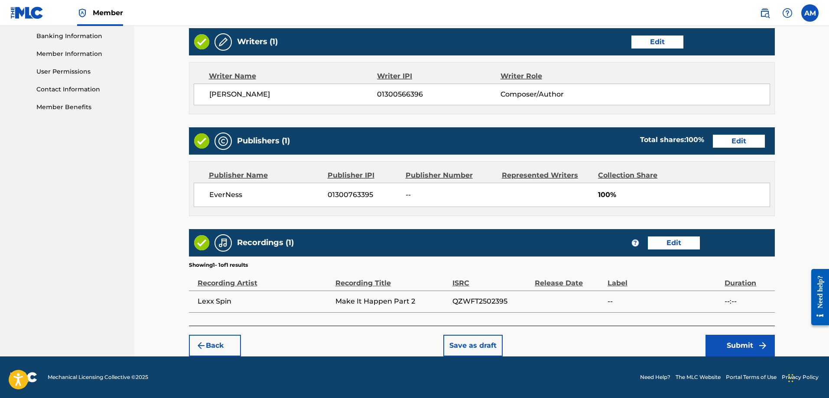
click at [731, 344] on button "Submit" at bounding box center [740, 346] width 69 height 22
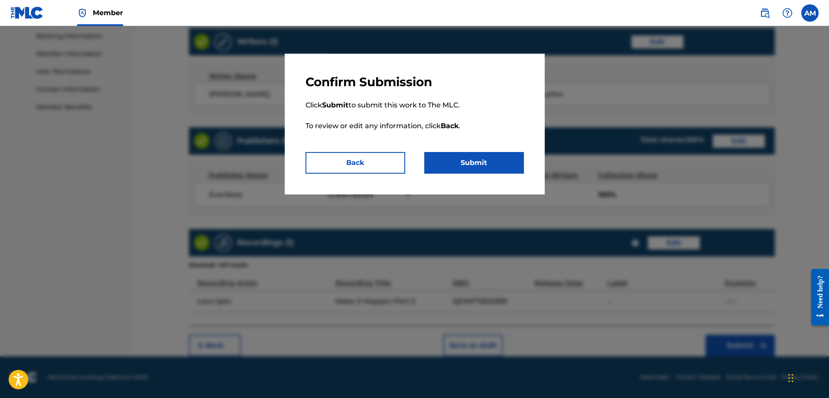
click at [463, 166] on button "Submit" at bounding box center [474, 163] width 100 height 22
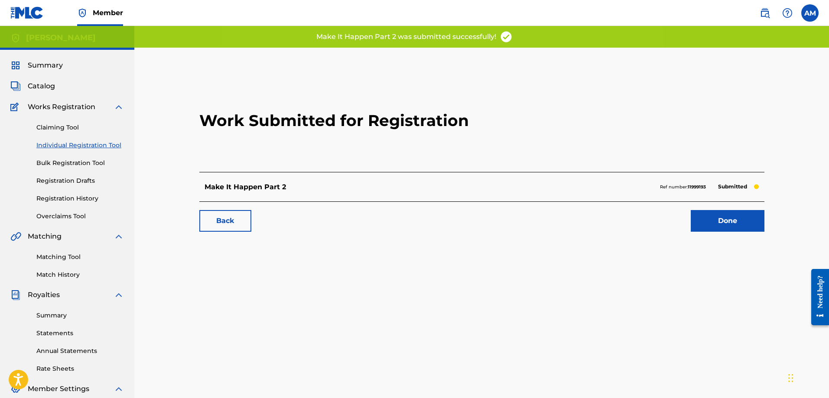
click at [737, 226] on link "Done" at bounding box center [728, 221] width 74 height 22
